Goal: Communication & Community: Answer question/provide support

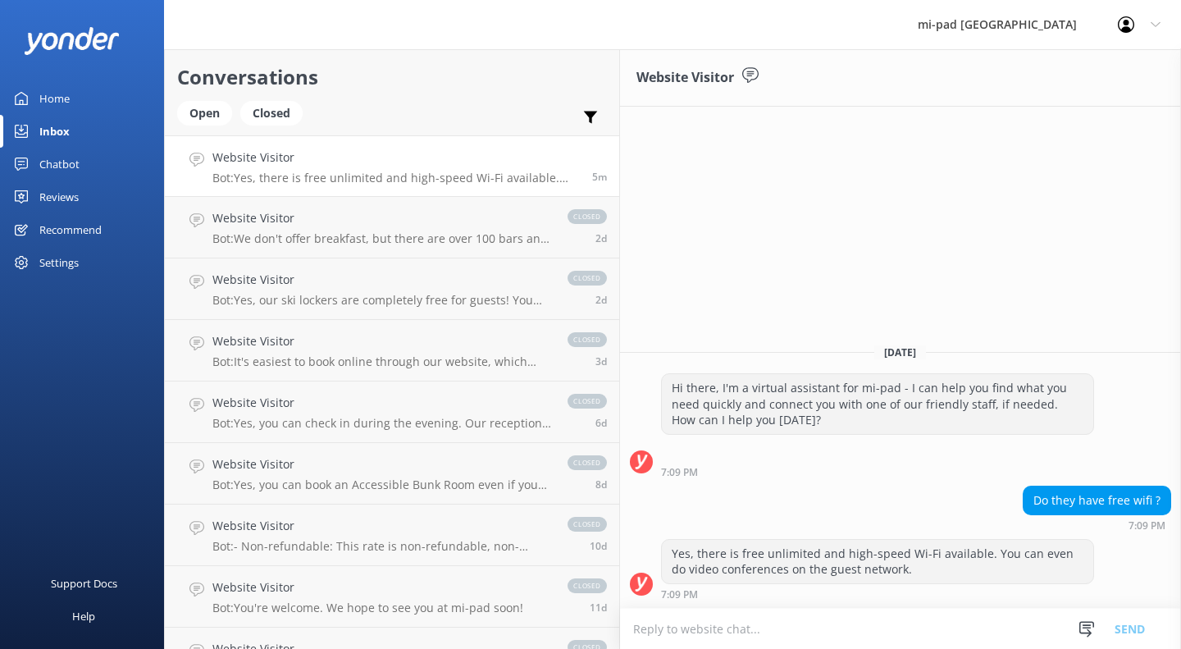
click at [189, 105] on div "Open" at bounding box center [204, 113] width 55 height 25
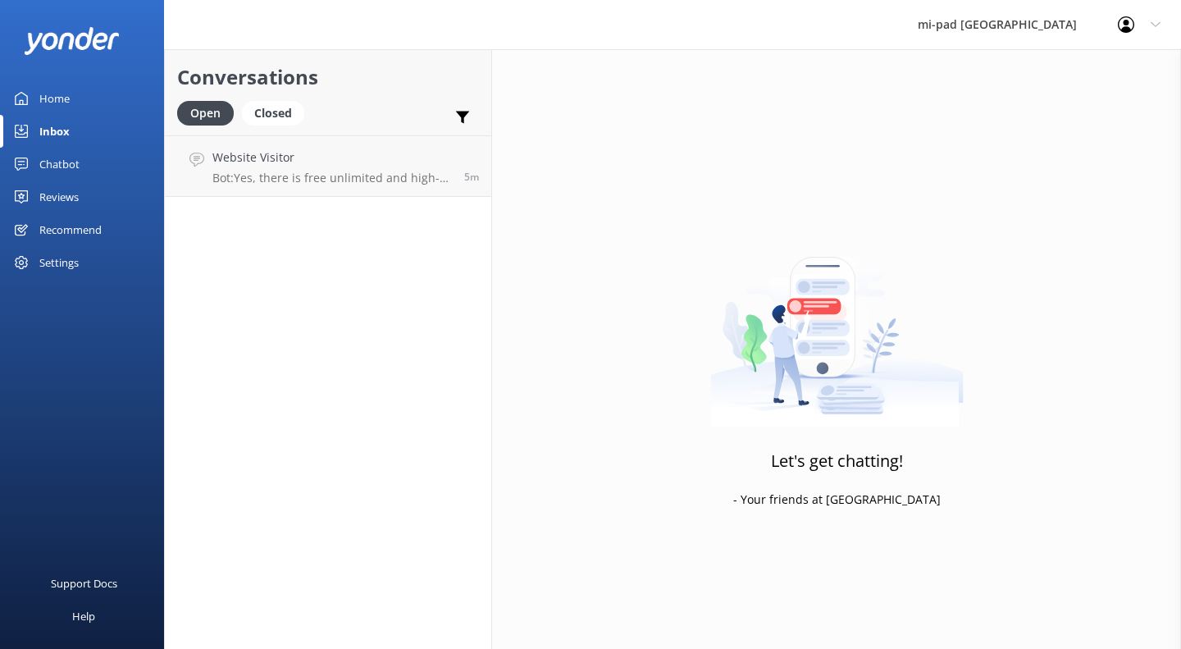
click at [317, 163] on h4 "Website Visitor" at bounding box center [332, 157] width 240 height 18
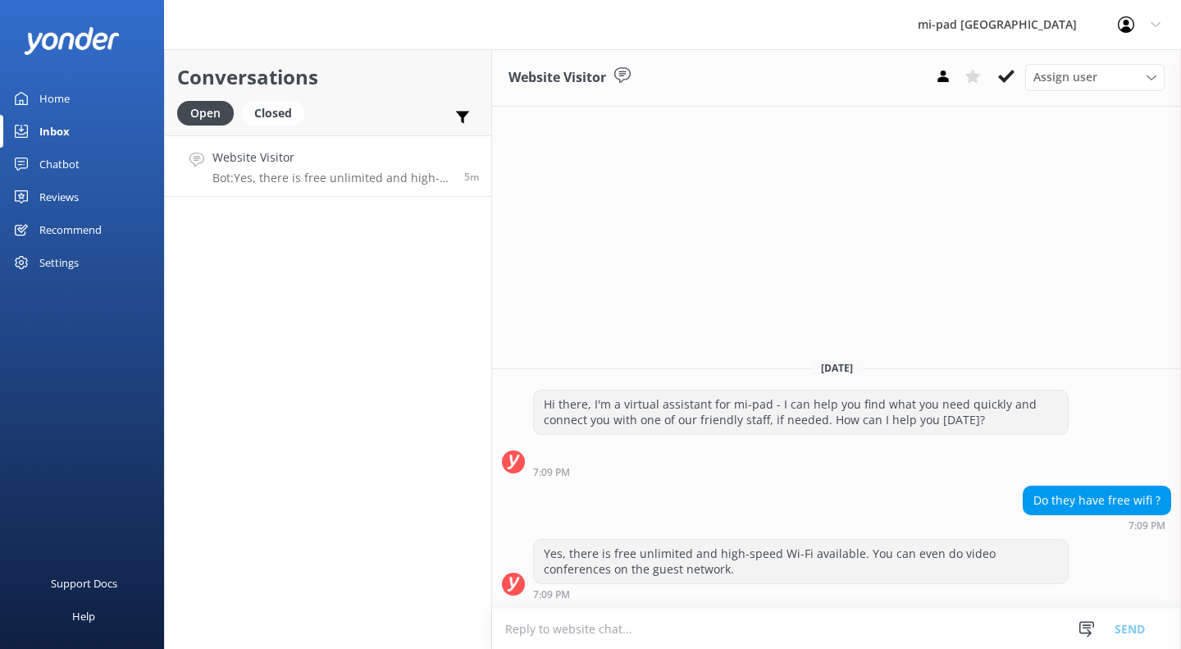
click at [1007, 62] on div "Website Visitor Assign user [PERSON_NAME] Reservations [PERSON_NAME] Reservatio…" at bounding box center [836, 77] width 689 height 57
click at [1007, 76] on use at bounding box center [1006, 76] width 16 height 13
